Goal: Check status: Check status

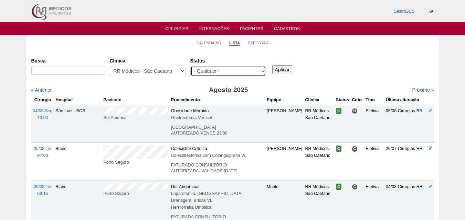
click at [236, 71] on select "- Qualquer - Reservada Confirmada Suspensa Cancelada" at bounding box center [228, 71] width 76 height 10
select select "conf"
click at [190, 66] on select "- Qualquer - Reservada Confirmada Suspensa Cancelada" at bounding box center [228, 71] width 76 height 10
click at [271, 71] on div "Aplicar" at bounding box center [285, 64] width 28 height 19
click at [278, 68] on input "Aplicar" at bounding box center [282, 69] width 20 height 9
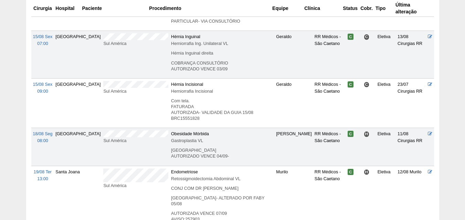
scroll to position [275, 0]
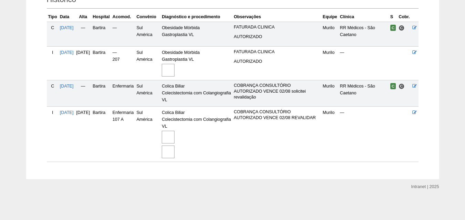
scroll to position [171, 0]
click at [74, 53] on span "19/08/2024" at bounding box center [67, 52] width 14 height 5
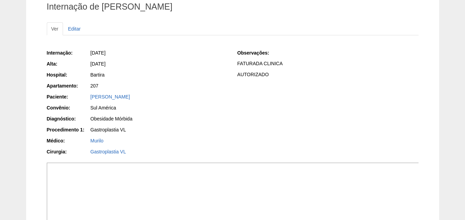
scroll to position [69, 0]
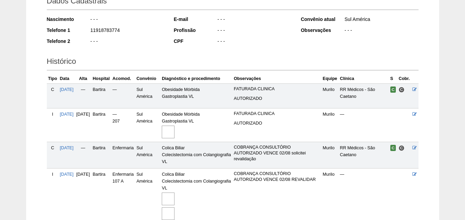
scroll to position [100, 0]
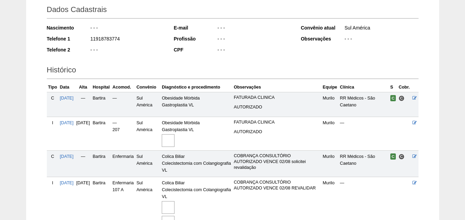
drag, startPoint x: 56, startPoint y: 183, endPoint x: 55, endPoint y: 189, distance: 6.6
drag, startPoint x: 55, startPoint y: 189, endPoint x: 0, endPoint y: 190, distance: 54.7
click at [0, 190] on div "Paciente Kassia Matos Costa Nobrega Pereira Ficha Editar Dados Cadastrais Nasci…" at bounding box center [232, 93] width 465 height 314
click at [69, 184] on span "[DATE]" at bounding box center [67, 183] width 14 height 5
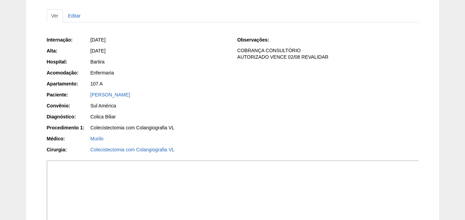
scroll to position [34, 0]
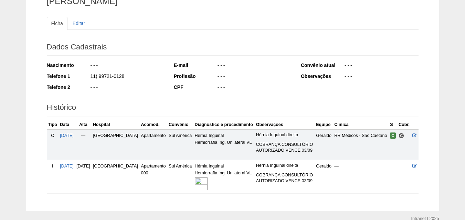
scroll to position [95, 0]
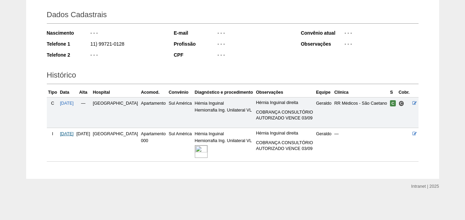
click at [74, 134] on span "[DATE]" at bounding box center [67, 134] width 14 height 5
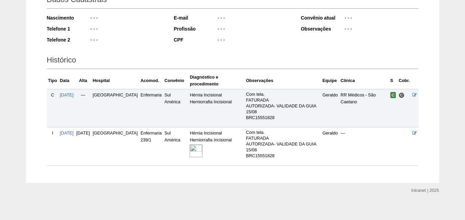
scroll to position [114, 0]
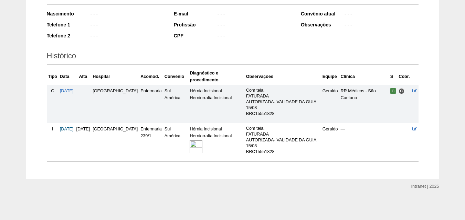
click at [73, 129] on span "[DATE]" at bounding box center [67, 129] width 14 height 5
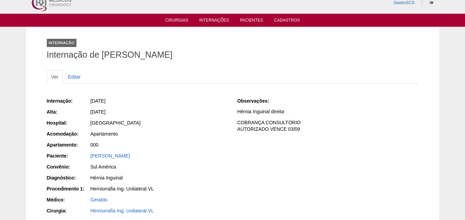
scroll to position [69, 0]
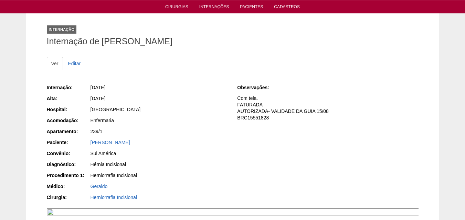
scroll to position [69, 0]
